Goal: Information Seeking & Learning: Find specific page/section

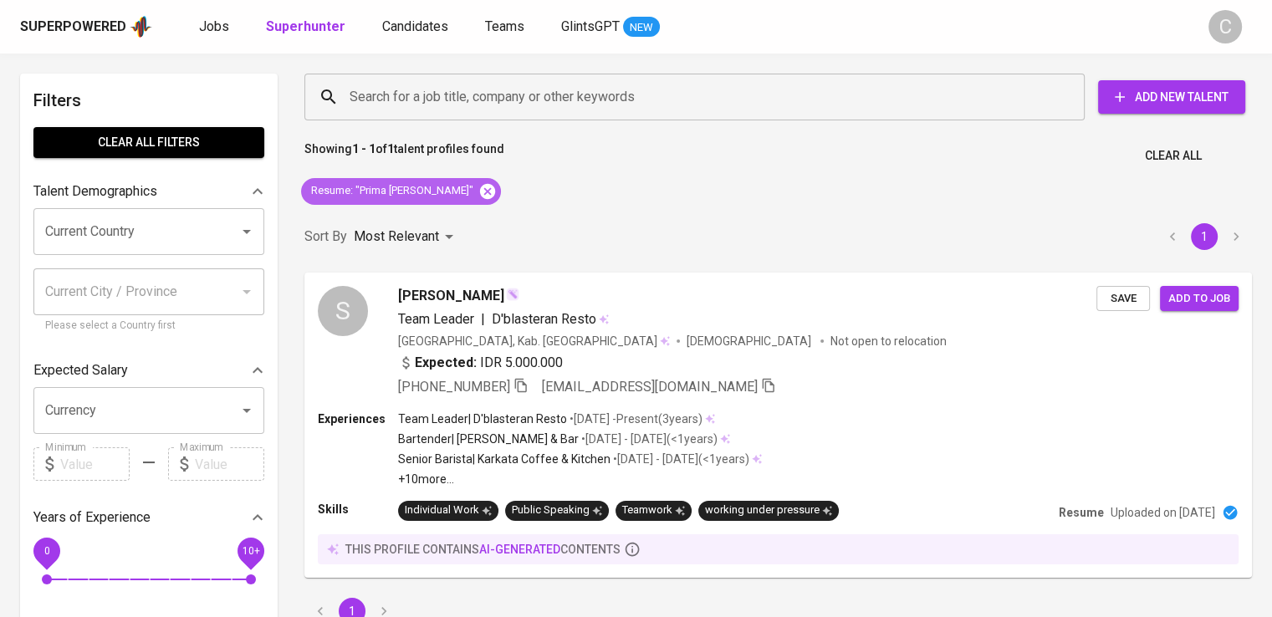
click at [478, 184] on icon at bounding box center [487, 191] width 18 height 18
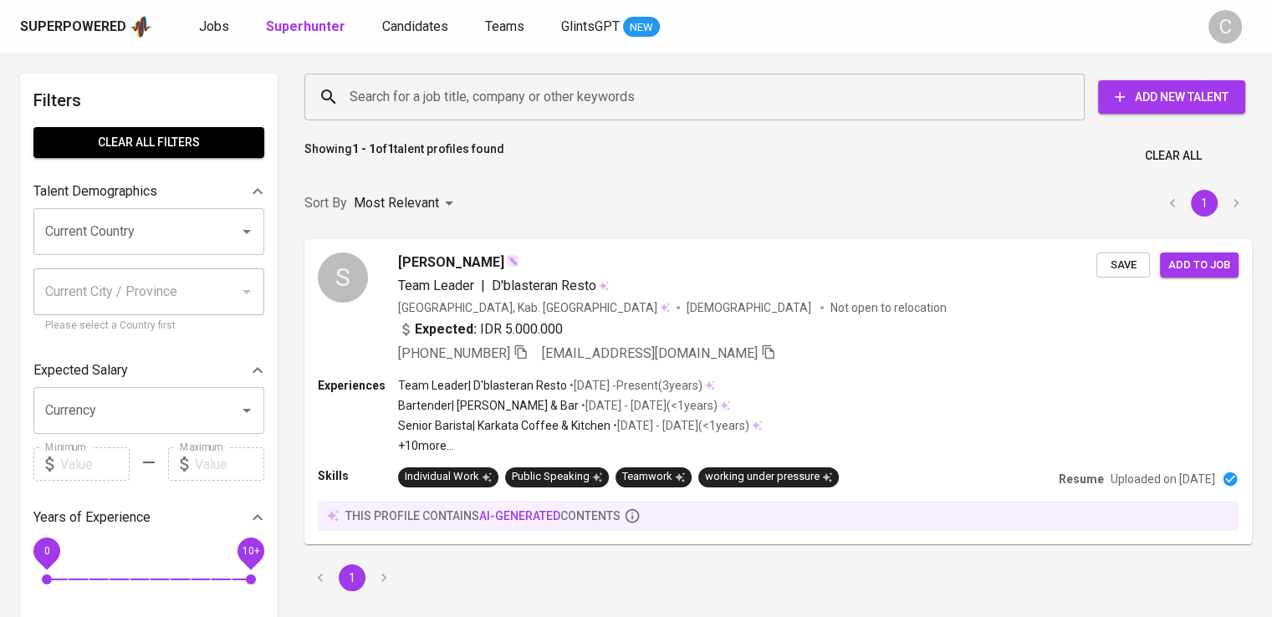
click at [552, 92] on input "Search for a job title, company or other keywords" at bounding box center [698, 97] width 707 height 32
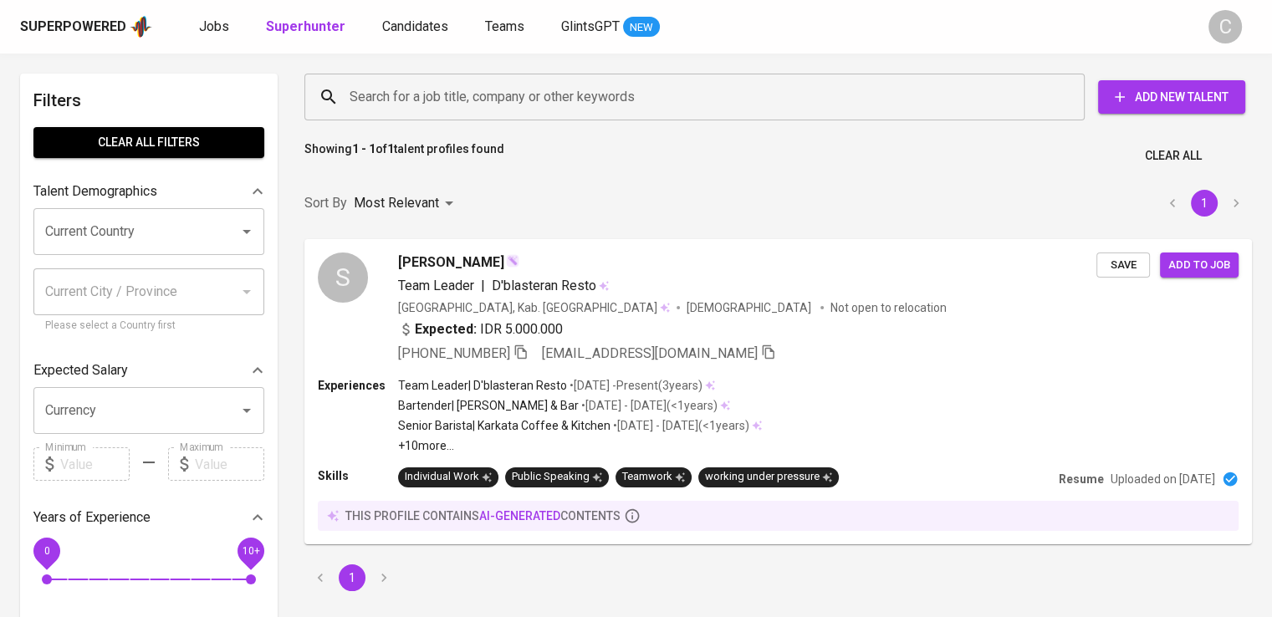
click at [552, 92] on input "Search for a job title, company or other keywords" at bounding box center [698, 97] width 707 height 32
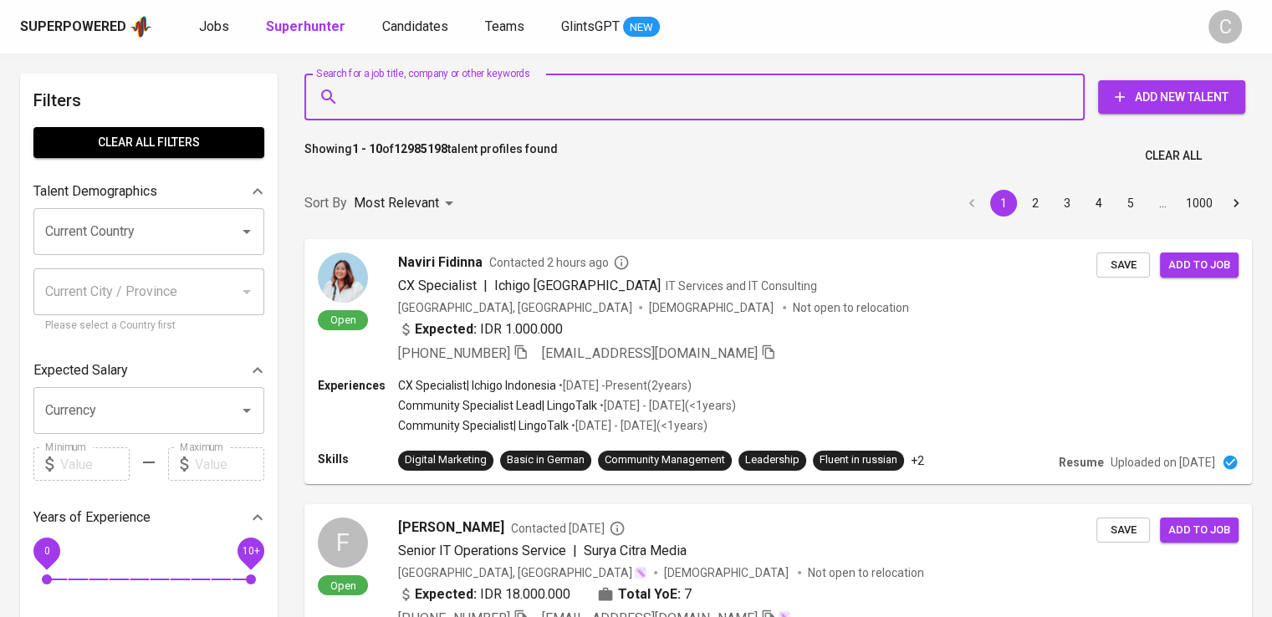
click at [552, 92] on input "Search for a job title, company or other keywords" at bounding box center [698, 97] width 707 height 32
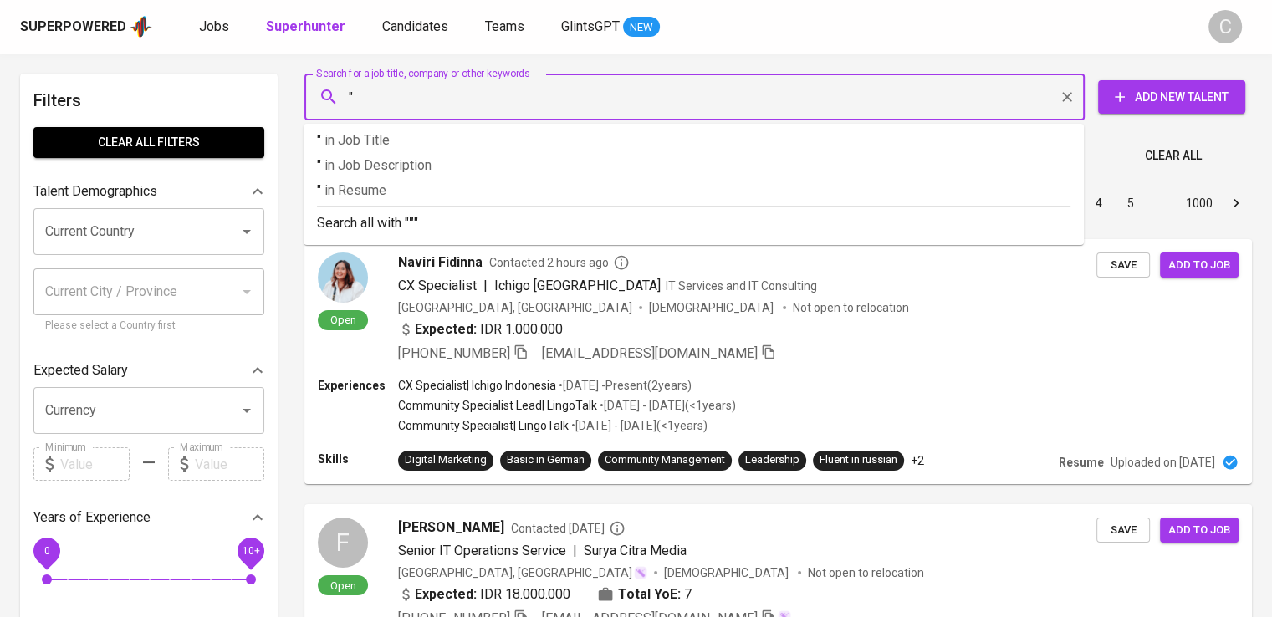
paste input "Saf Indonusa"
type input ""Saf Indonusa""
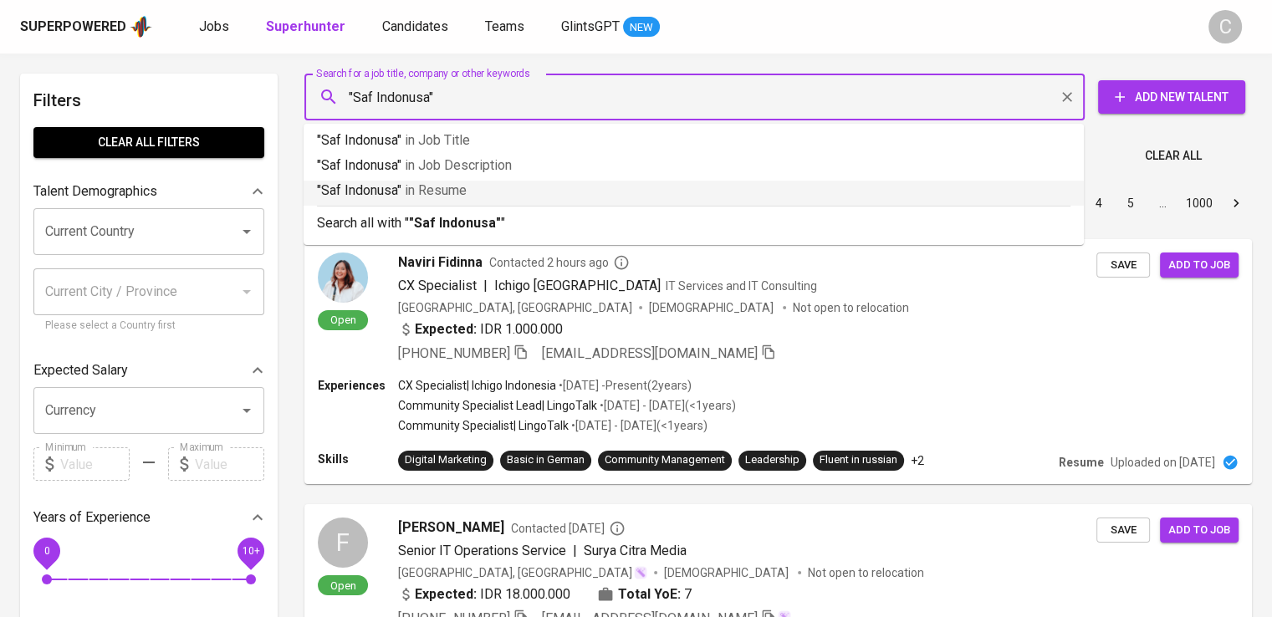
click at [513, 191] on p ""Saf Indonusa" in Resume" at bounding box center [693, 191] width 753 height 20
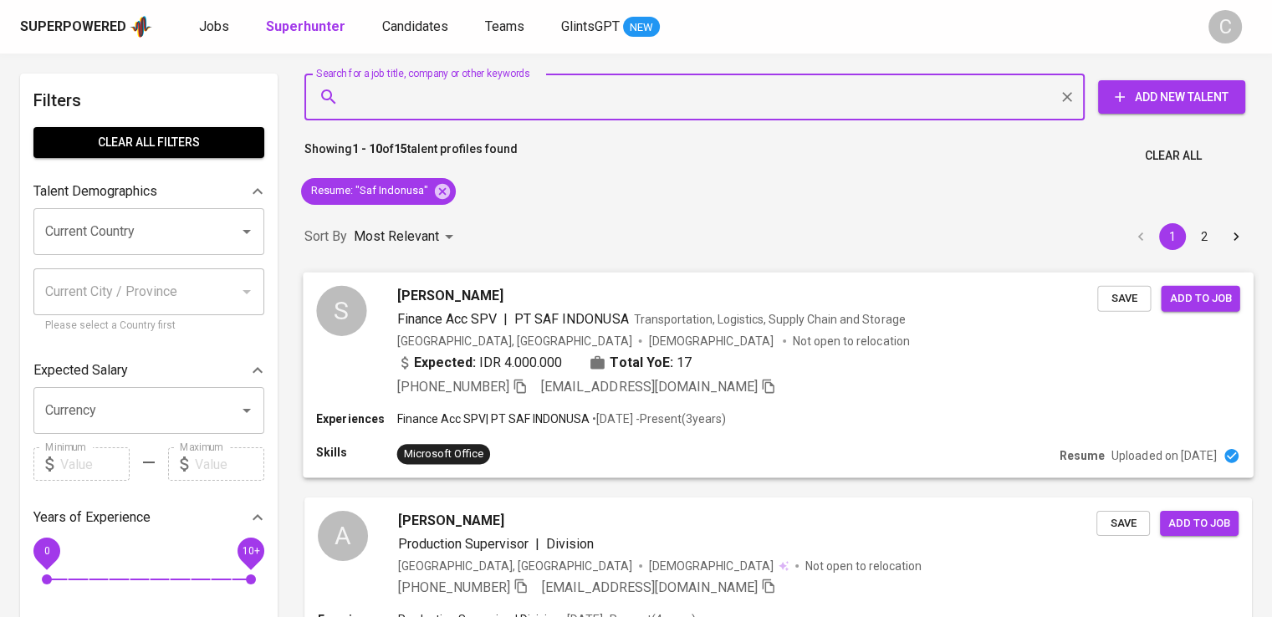
click at [743, 326] on span "Finance Acc SPV | PT SAF INDONUSA Transportation, Logistics, Supply Chain and S…" at bounding box center [651, 319] width 508 height 20
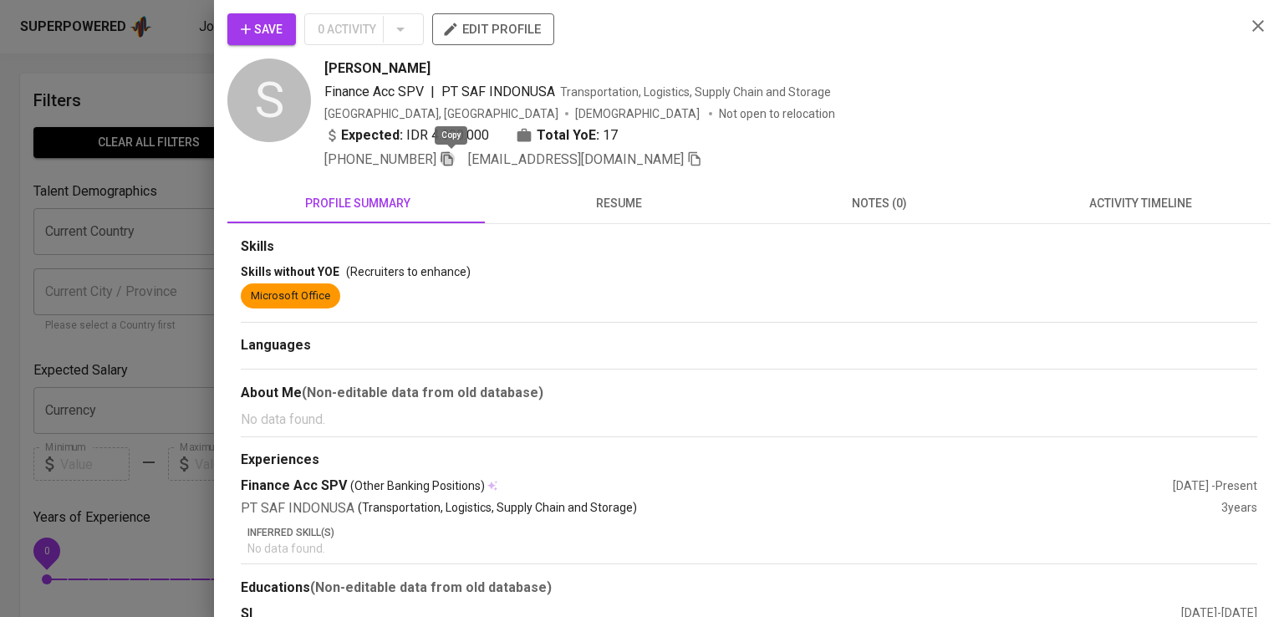
click at [451, 158] on icon "button" at bounding box center [447, 158] width 15 height 15
click at [123, 320] on div at bounding box center [642, 308] width 1284 height 617
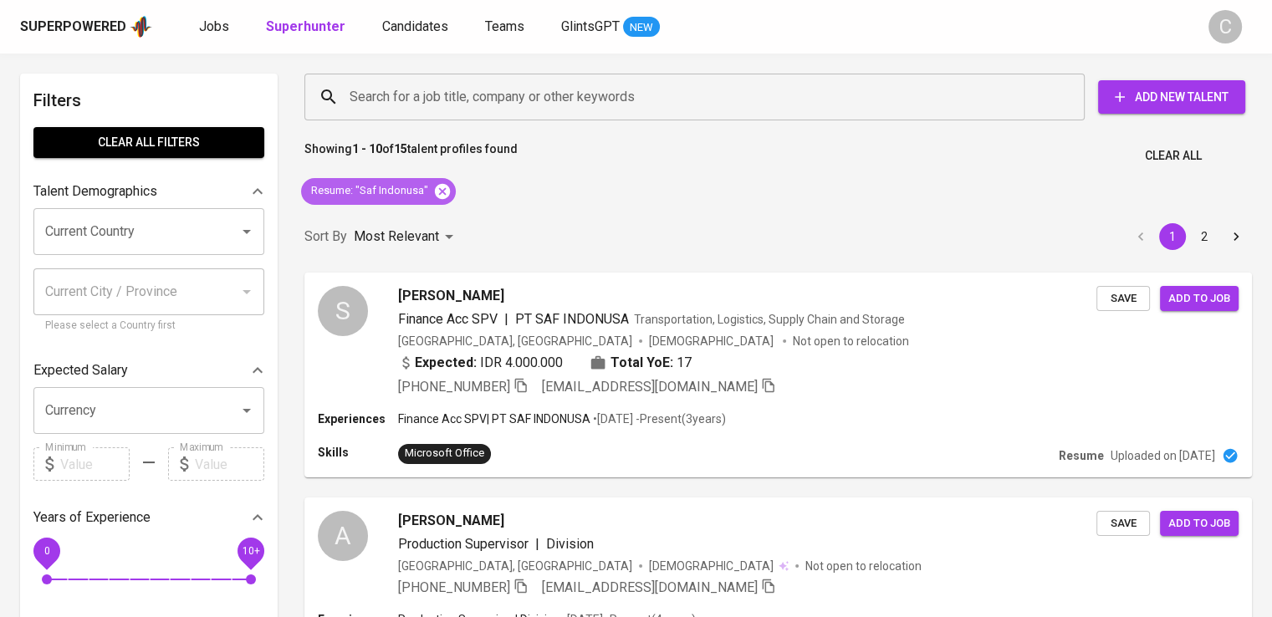
click at [447, 198] on icon at bounding box center [442, 191] width 18 height 18
click at [447, 222] on div "Most Relevant" at bounding box center [406, 237] width 105 height 31
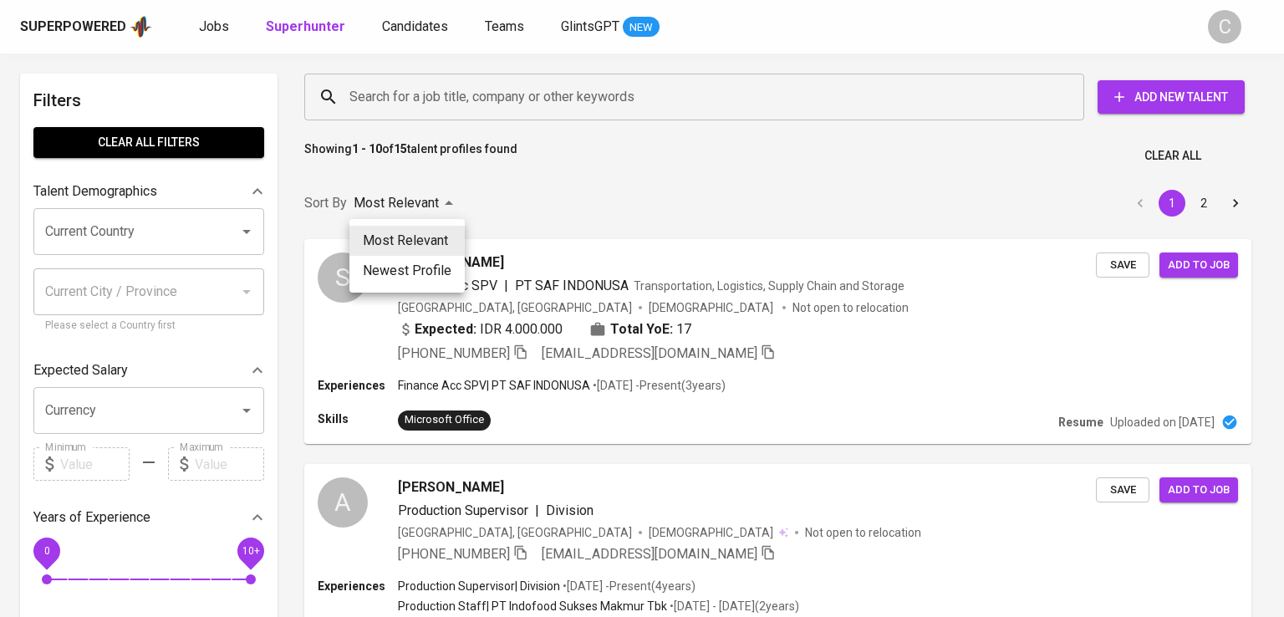
click at [489, 73] on div at bounding box center [642, 308] width 1284 height 617
click at [503, 88] on div "Most Relevant Newest Profile" at bounding box center [642, 308] width 1284 height 617
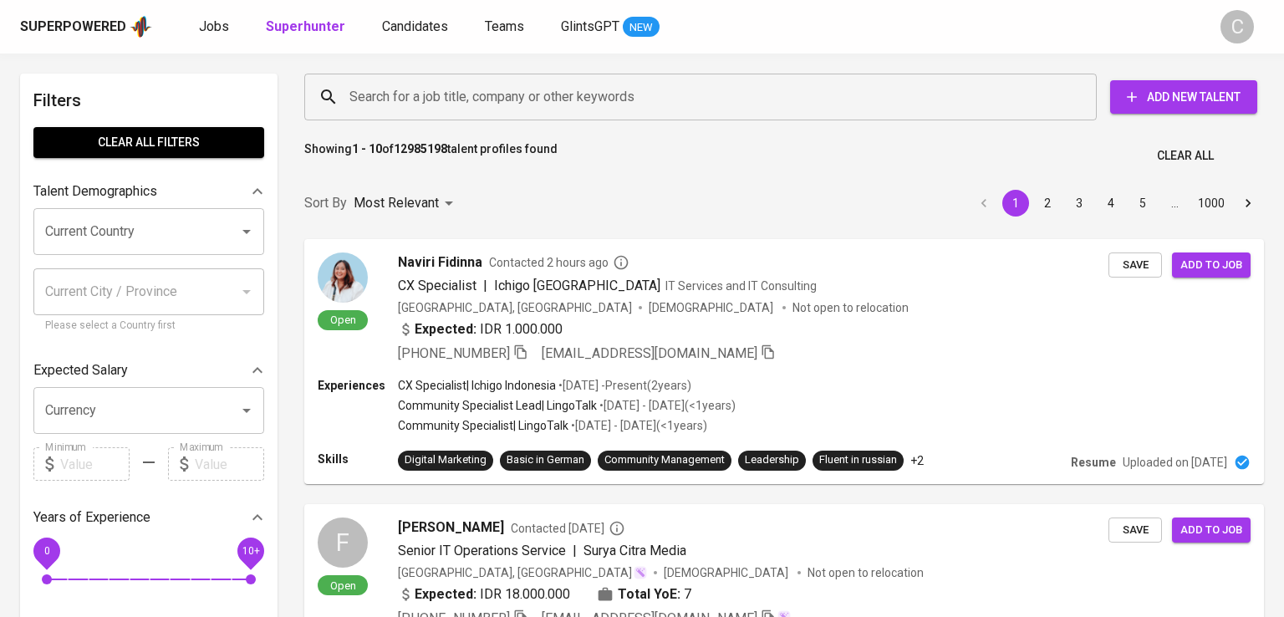
click at [462, 85] on div "Most Relevant Newest Profile" at bounding box center [642, 308] width 1284 height 617
click at [468, 92] on div "Most Relevant Newest Profile" at bounding box center [642, 308] width 1284 height 617
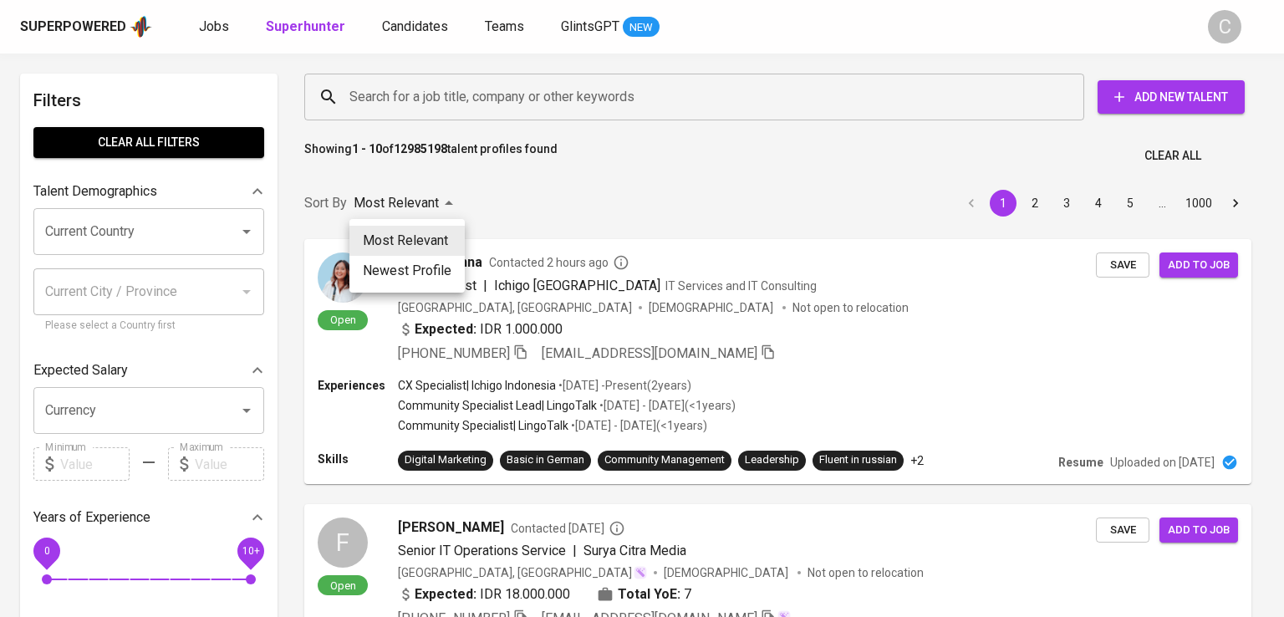
click at [475, 100] on div at bounding box center [642, 308] width 1284 height 617
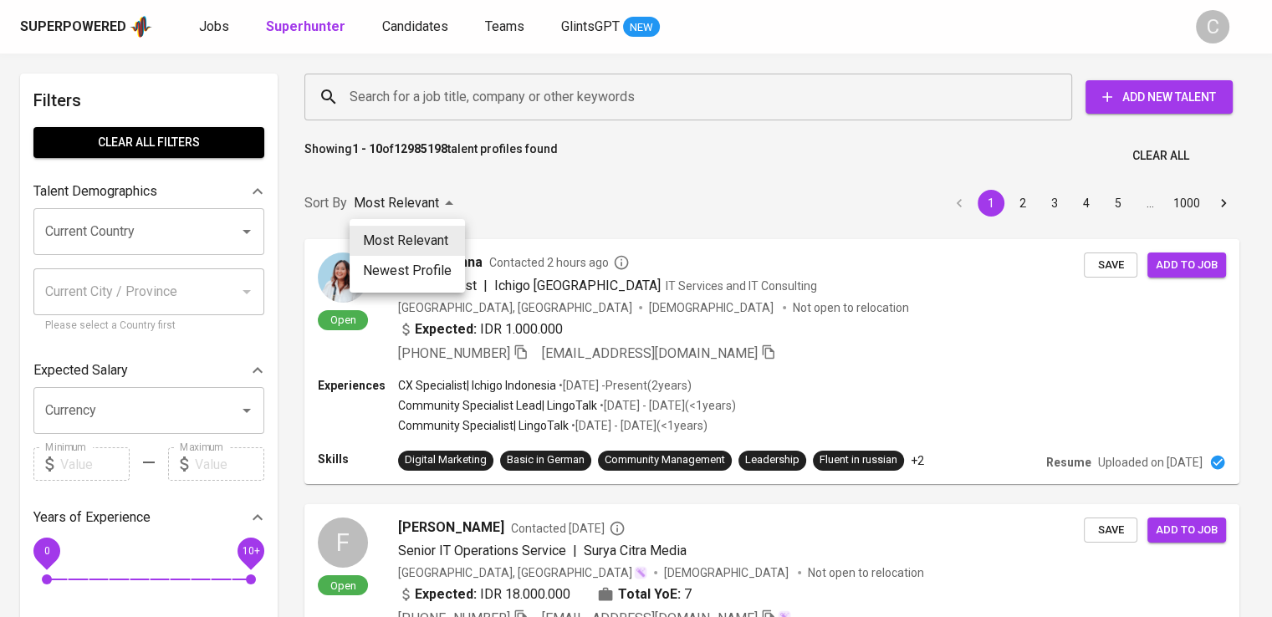
click at [475, 100] on div "Most Relevant Newest Profile" at bounding box center [636, 308] width 1272 height 617
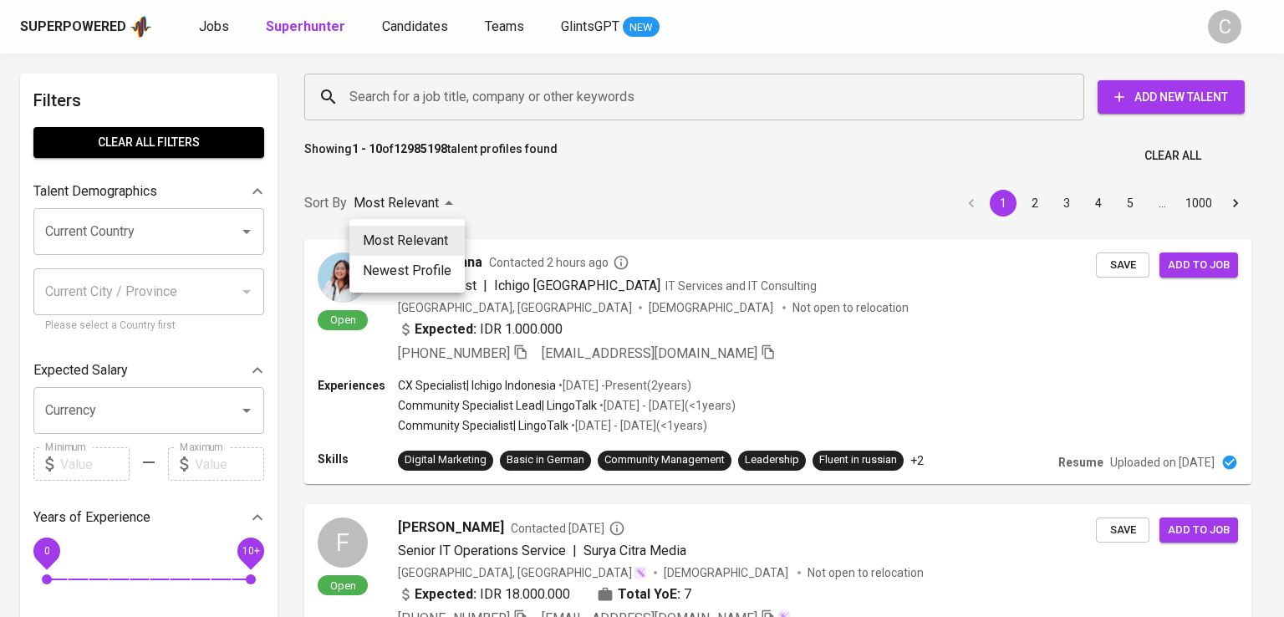
click at [475, 100] on div at bounding box center [642, 308] width 1284 height 617
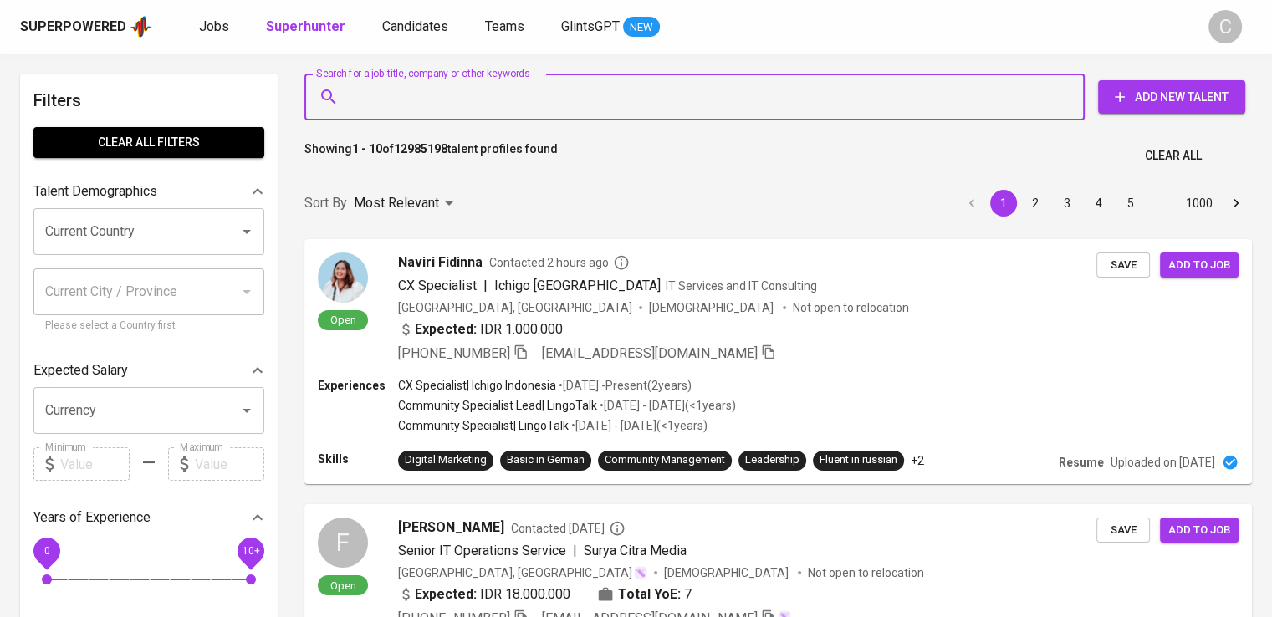
click at [701, 91] on input "Search for a job title, company or other keywords" at bounding box center [698, 97] width 707 height 32
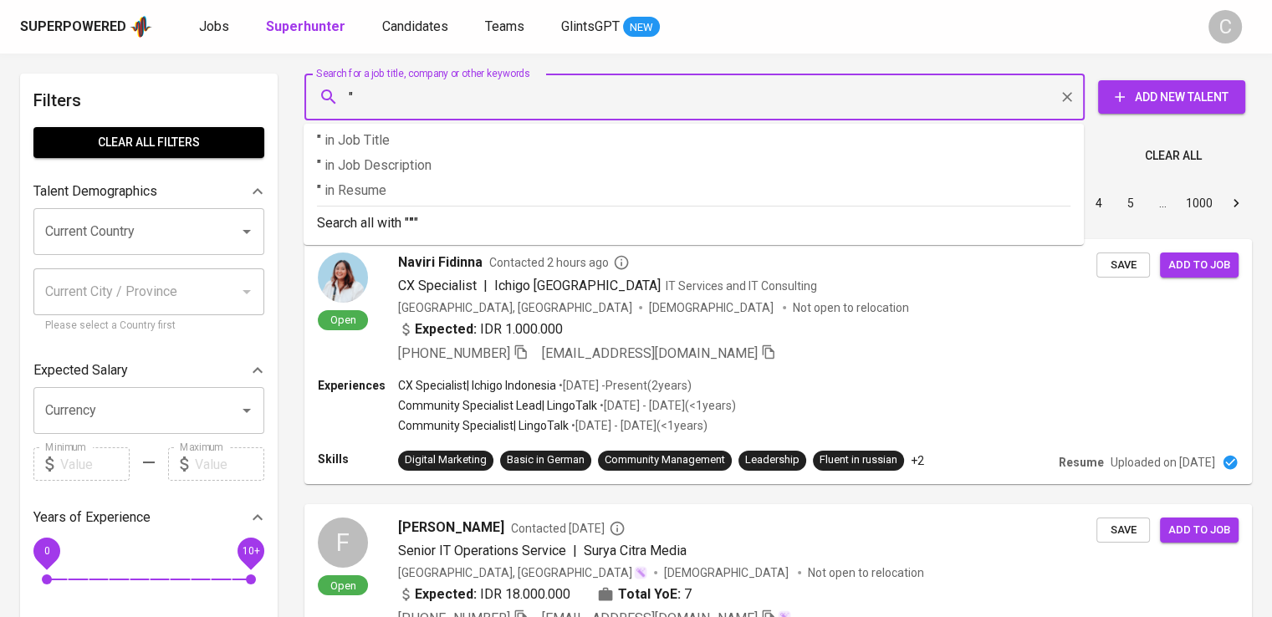
paste input "SW HR Consulting"
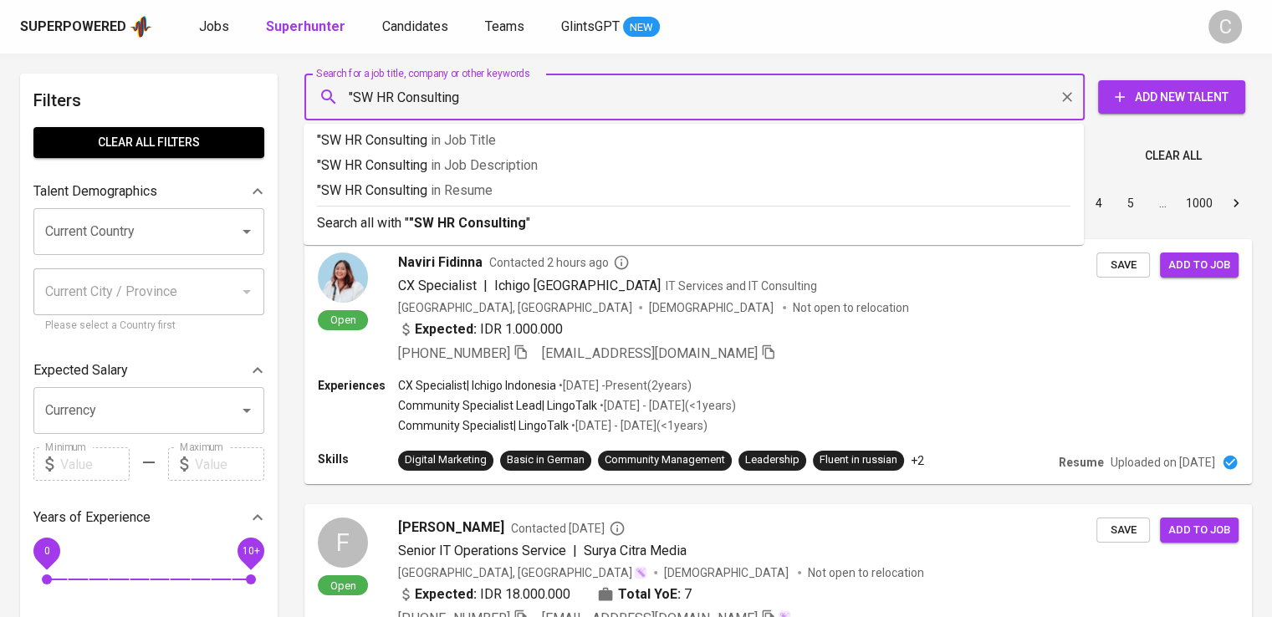
type input ""SW HR Consulting""
click at [680, 198] on p ""SW HR Consulting" in Resume" at bounding box center [693, 191] width 753 height 20
